Goal: Transaction & Acquisition: Purchase product/service

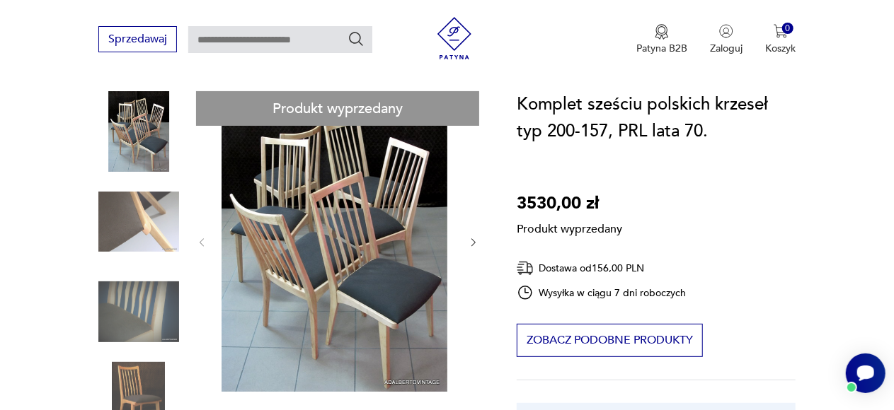
scroll to position [141, 0]
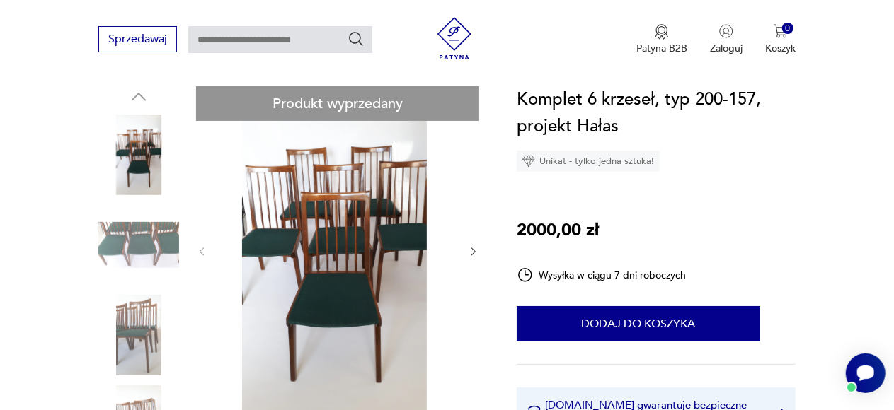
scroll to position [283, 0]
